Goal: Transaction & Acquisition: Purchase product/service

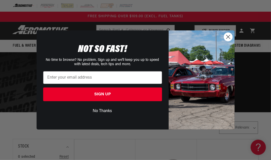
click at [226, 34] on circle "Close dialog" at bounding box center [228, 37] width 8 height 8
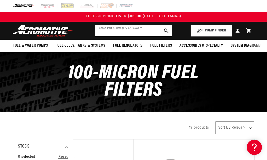
click at [99, 29] on input "text" at bounding box center [133, 30] width 77 height 11
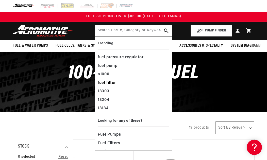
click at [104, 80] on div "fuel filter" at bounding box center [134, 83] width 72 height 9
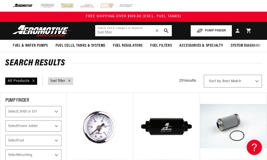
click at [116, 36] on input "fuel filter" at bounding box center [133, 30] width 77 height 11
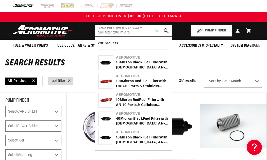
type input "fuel filter 200 micro"
click at [167, 31] on use "search button" at bounding box center [166, 30] width 5 height 5
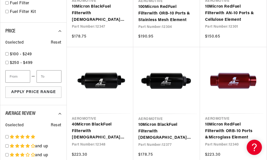
scroll to position [229, 0]
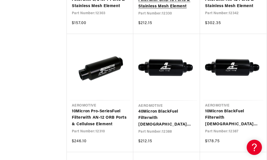
scroll to position [965, 0]
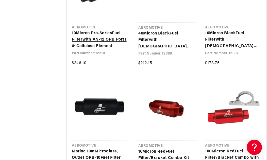
click at [93, 43] on link "10 Micro n Pro-Series Fuel Filter with AN-12 ORB Ports & Cellulose Element" at bounding box center [100, 40] width 56 height 20
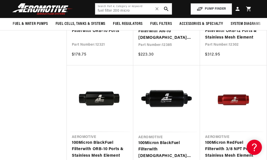
scroll to position [457, 0]
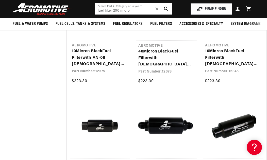
scroll to position [279, 0]
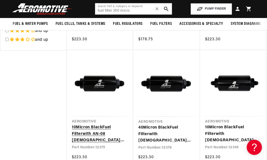
click at [108, 140] on link "10 Micro n Black Fuel Filter with AN-08 Male Ports & Micro glass Element" at bounding box center [100, 134] width 56 height 20
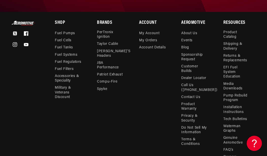
scroll to position [993, 0]
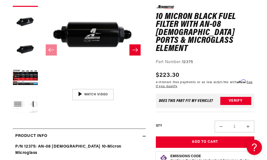
scroll to position [102, 0]
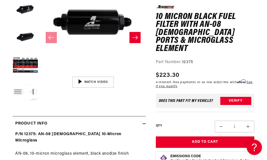
click at [20, 98] on button "Load image 5 in gallery view" at bounding box center [25, 93] width 25 height 25
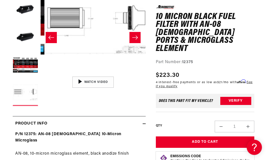
scroll to position [0, 420]
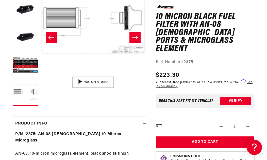
click at [133, 39] on icon "Slide right" at bounding box center [135, 37] width 6 height 5
click at [47, 42] on button "Slide left" at bounding box center [51, 37] width 11 height 11
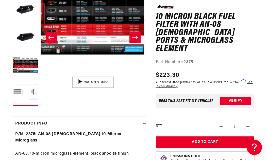
scroll to position [0, 315]
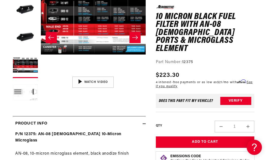
click at [133, 43] on button "Slide right" at bounding box center [135, 37] width 11 height 11
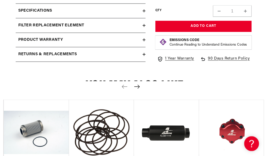
scroll to position [533, 0]
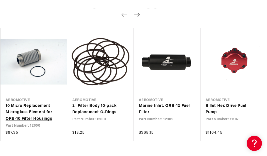
click at [26, 103] on link "10 Micro Replacement Microglass Element for ORB-10 Filter Housings" at bounding box center [32, 113] width 52 height 20
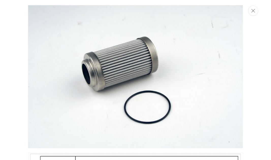
click at [112, 59] on img "Media gallery" at bounding box center [135, 76] width 215 height 143
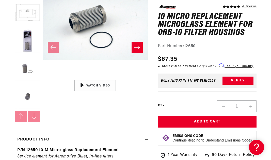
scroll to position [99, 0]
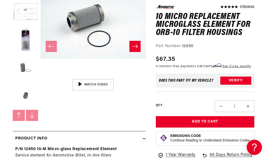
click at [41, 76] on button "Open media 1 in modal" at bounding box center [41, 76] width 0 height 0
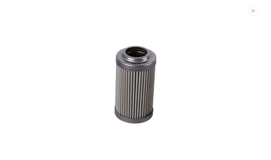
scroll to position [914, 0]
